Goal: Transaction & Acquisition: Download file/media

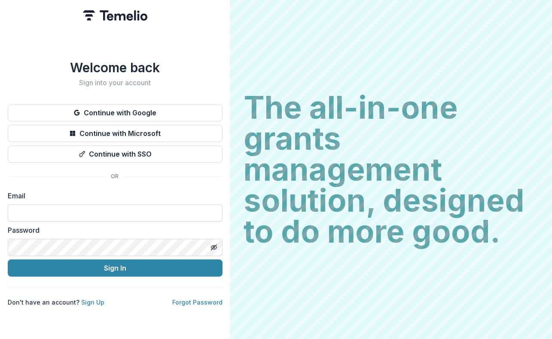
click at [92, 210] on input at bounding box center [115, 212] width 215 height 17
type input "**********"
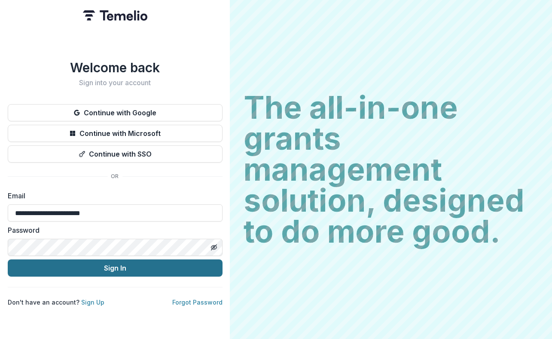
click at [112, 265] on button "Sign In" at bounding box center [115, 267] width 215 height 17
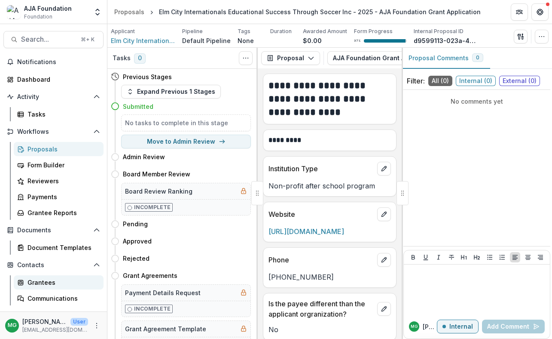
click at [37, 285] on div "Grantees" at bounding box center [61, 282] width 69 height 9
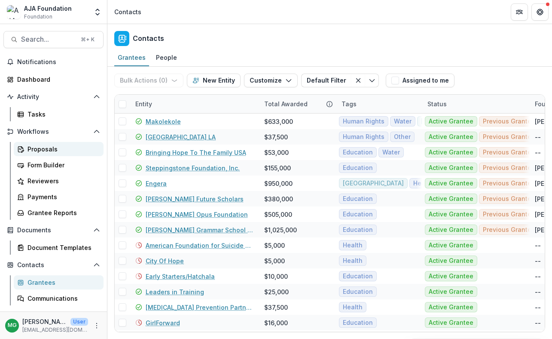
click at [44, 152] on div "Proposals" at bounding box center [61, 148] width 69 height 9
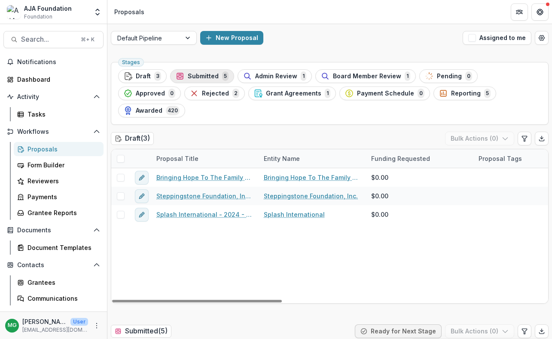
click at [203, 77] on span "Submitted" at bounding box center [203, 76] width 31 height 7
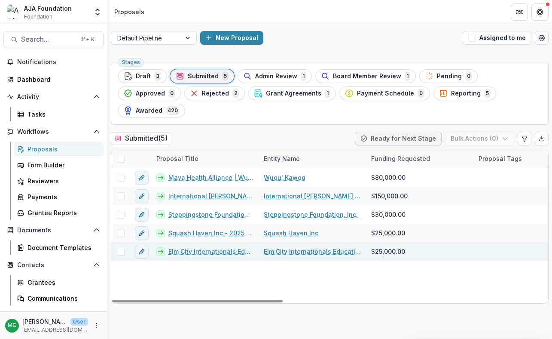
click at [216, 242] on div "Elm City Internationals Educational Success Through Soccer Inc - 2025 - AJA Fou…" at bounding box center [204, 251] width 107 height 18
click at [217, 247] on link "Elm City Internationals Educational Success Through Soccer Inc - 2025 - AJA Fou…" at bounding box center [210, 251] width 85 height 9
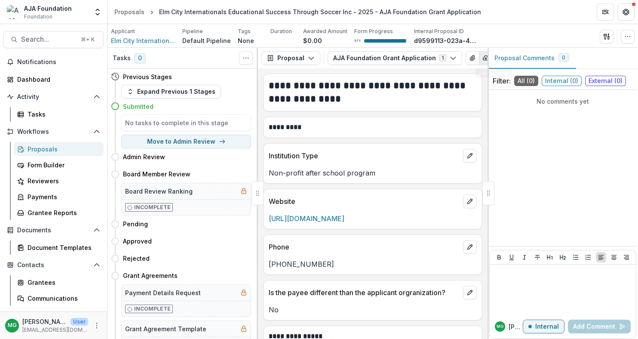
click at [483, 58] on icon "button" at bounding box center [486, 57] width 6 height 4
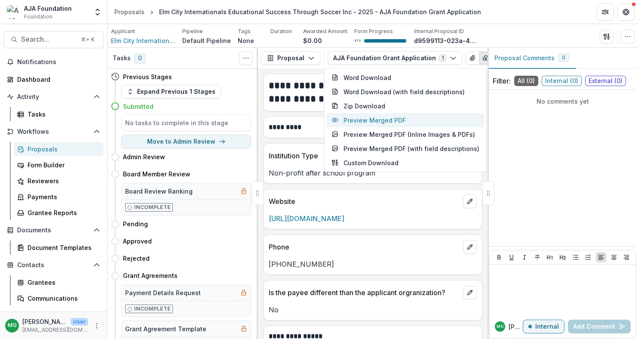
click at [404, 122] on button "Preview Merged PDF" at bounding box center [405, 120] width 158 height 14
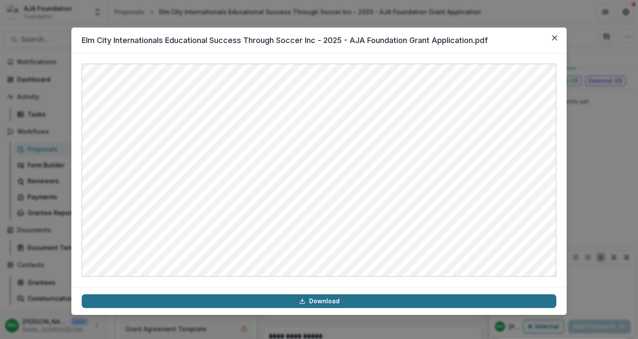
click at [317, 302] on link "Download" at bounding box center [319, 301] width 474 height 14
